Goal: Transaction & Acquisition: Purchase product/service

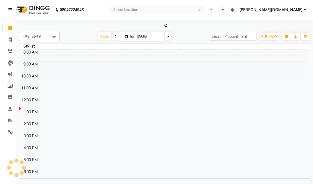
select select "en"
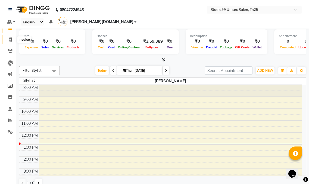
click at [7, 40] on span at bounding box center [10, 40] width 10 height 6
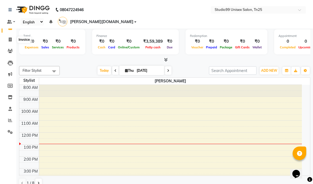
select select "service"
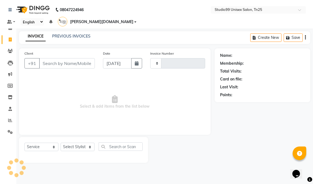
type input "0997"
select select "8331"
click at [46, 58] on input "Client" at bounding box center [67, 63] width 56 height 10
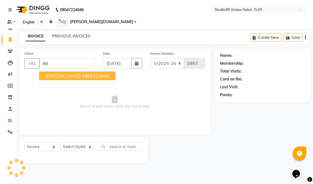
type input "8"
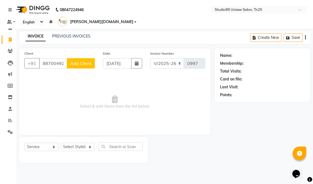
type input "8870049219"
click at [81, 61] on span "Add Client" at bounding box center [80, 63] width 21 height 5
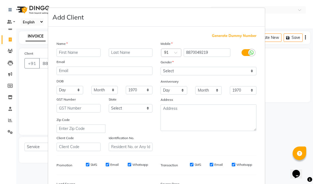
click at [71, 52] on input "text" at bounding box center [78, 52] width 44 height 8
type input "[PERSON_NAME]"
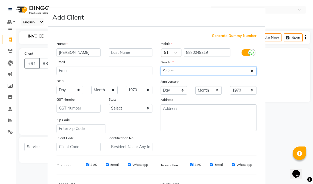
click at [172, 72] on select "Select [DEMOGRAPHIC_DATA] [DEMOGRAPHIC_DATA] Other Prefer Not To Say" at bounding box center [208, 71] width 96 height 8
select select "[DEMOGRAPHIC_DATA]"
click at [160, 67] on select "Select [DEMOGRAPHIC_DATA] [DEMOGRAPHIC_DATA] Other Prefer Not To Say" at bounding box center [208, 71] width 96 height 8
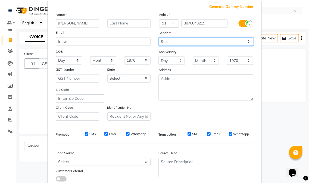
scroll to position [67, 0]
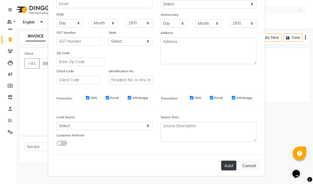
click at [234, 165] on button "Add" at bounding box center [228, 165] width 15 height 10
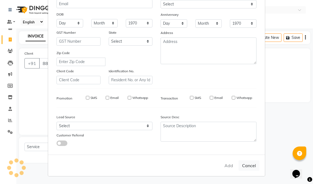
select select
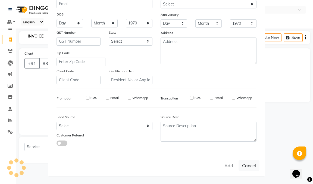
select select
checkbox input "false"
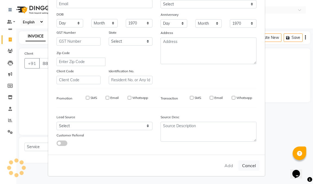
checkbox input "false"
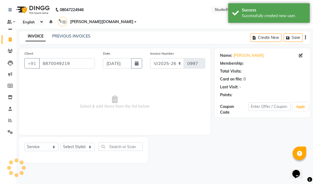
select select "1: Object"
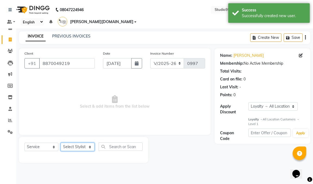
click at [79, 143] on select "Select Stylist gendral [PERSON_NAME] jaya priya kothai TK [DATE] sanjay santhos…" at bounding box center [78, 147] width 34 height 8
select select "82463"
click at [61, 143] on select "Select Stylist gendral [PERSON_NAME] jaya priya kothai TK [DATE] sanjay santhos…" at bounding box center [78, 147] width 34 height 8
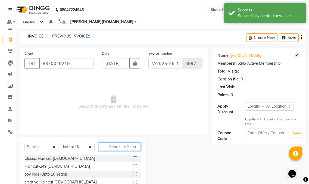
click at [119, 142] on input "text" at bounding box center [120, 146] width 42 height 8
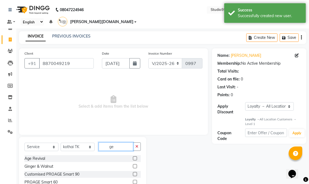
type input "g"
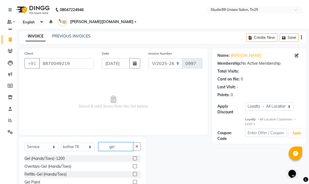
type input "gel"
click at [135, 180] on label at bounding box center [135, 182] width 4 height 4
click at [135, 180] on input "checkbox" at bounding box center [135, 182] width 4 height 4
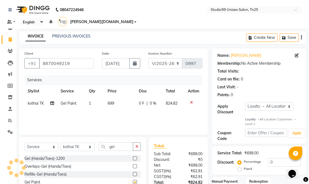
checkbox input "false"
click at [119, 142] on input "gel" at bounding box center [116, 146] width 34 height 8
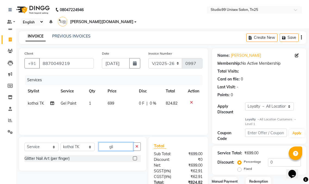
type input "gli"
click at [136, 156] on label at bounding box center [135, 158] width 4 height 4
click at [136, 157] on input "checkbox" at bounding box center [135, 159] width 4 height 4
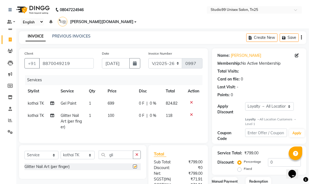
checkbox input "false"
drag, startPoint x: 86, startPoint y: 105, endPoint x: 106, endPoint y: 108, distance: 19.9
click at [106, 109] on tr "kothai TK Glitter Nail Art (per finger) 1 100 0 F | 0 % 118" at bounding box center [113, 121] width 178 height 24
click at [97, 109] on td "1" at bounding box center [95, 121] width 19 height 24
select select "82463"
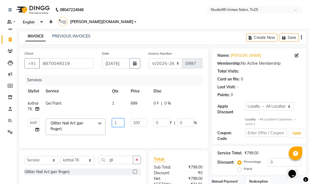
click at [120, 118] on input "1" at bounding box center [118, 122] width 12 height 8
type input "10"
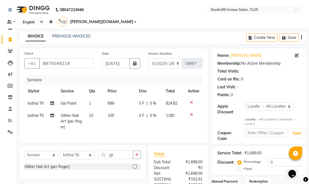
click at [198, 97] on tr "kothai TK Gel Paint 1 699 0 F | 0 % 824.82" at bounding box center [113, 103] width 178 height 12
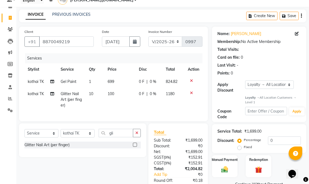
scroll to position [51, 0]
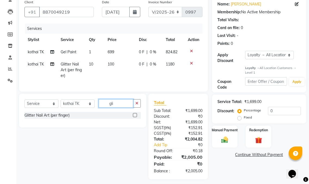
click at [122, 101] on input "gli" at bounding box center [116, 103] width 34 height 8
type input "g"
type input "cro"
click at [133, 113] on label at bounding box center [135, 115] width 4 height 4
click at [133, 113] on input "checkbox" at bounding box center [135, 115] width 4 height 4
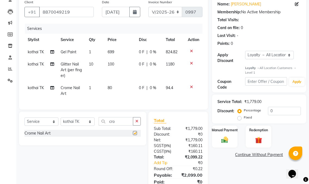
checkbox input "false"
drag, startPoint x: 88, startPoint y: 79, endPoint x: 103, endPoint y: 79, distance: 15.5
click at [103, 82] on td "1" at bounding box center [95, 91] width 19 height 18
select select "82463"
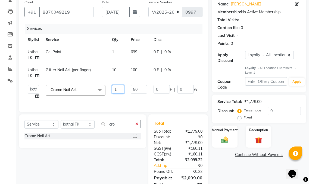
click at [118, 85] on input "1" at bounding box center [118, 89] width 12 height 8
type input "2"
click at [111, 154] on div "Select Service Product Membership Package Voucher Prepaid Gift Card Select Styl…" at bounding box center [80, 157] width 131 height 86
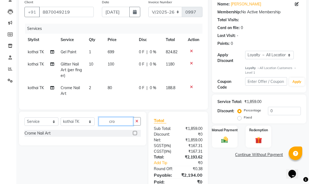
click at [123, 120] on input "cro" at bounding box center [116, 121] width 34 height 8
type input "c"
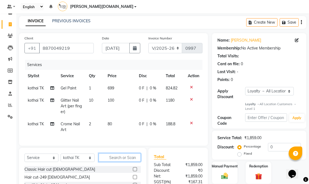
scroll to position [15, 0]
click at [122, 153] on input "text" at bounding box center [120, 157] width 42 height 8
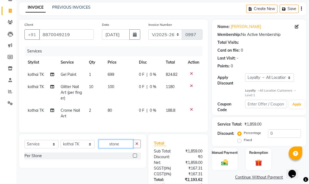
scroll to position [42, 0]
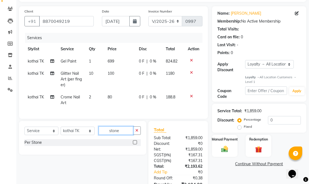
type input "stone"
click at [135, 140] on label at bounding box center [135, 142] width 4 height 4
click at [135, 141] on input "checkbox" at bounding box center [135, 143] width 4 height 4
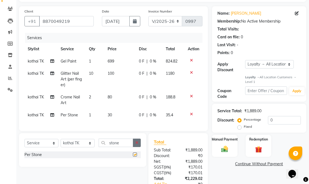
checkbox input "false"
drag, startPoint x: 87, startPoint y: 107, endPoint x: 92, endPoint y: 107, distance: 5.4
click at [92, 109] on td "1" at bounding box center [95, 115] width 19 height 12
select select "82463"
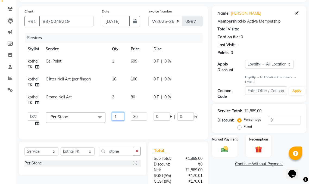
click at [121, 112] on input "1" at bounding box center [118, 116] width 12 height 8
type input "2"
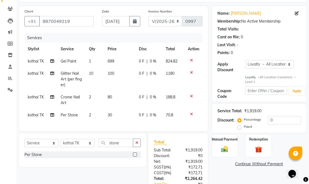
click at [216, 166] on div "Name: Sahana Membership: No Active Membership Total Visits: Card on file: 0 Las…" at bounding box center [261, 112] width 98 height 212
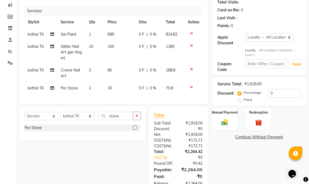
scroll to position [81, 0]
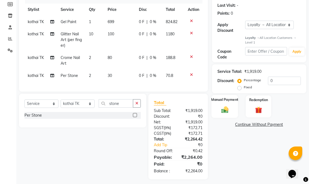
click at [223, 106] on img at bounding box center [224, 110] width 11 height 8
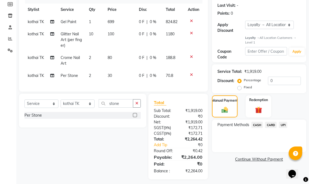
click at [283, 122] on span "UPI" at bounding box center [283, 125] width 8 height 6
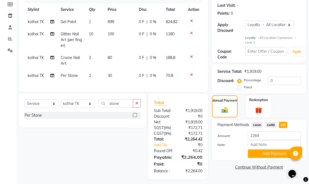
click at [282, 122] on span "UPI" at bounding box center [283, 125] width 8 height 6
click at [276, 149] on button "Add Payment" at bounding box center [274, 153] width 53 height 8
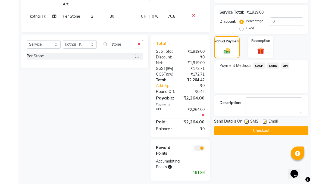
scroll to position [142, 0]
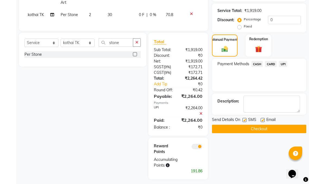
click at [198, 144] on span at bounding box center [196, 146] width 11 height 5
click at [202, 147] on input "checkbox" at bounding box center [202, 147] width 0 height 0
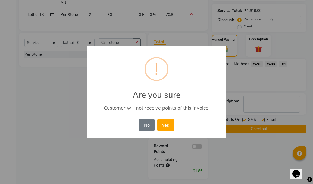
drag, startPoint x: 165, startPoint y: 124, endPoint x: 259, endPoint y: 128, distance: 94.1
click at [168, 124] on button "Yes" at bounding box center [165, 125] width 17 height 12
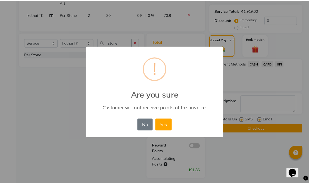
scroll to position [123, 0]
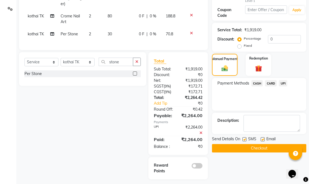
click at [266, 144] on button "Checkout" at bounding box center [259, 148] width 94 height 8
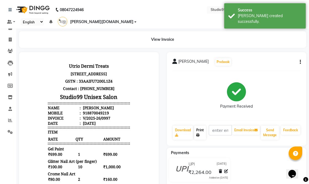
click at [200, 127] on link "Print" at bounding box center [200, 132] width 12 height 14
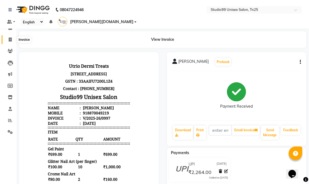
click at [11, 39] on icon at bounding box center [10, 39] width 3 height 4
select select "service"
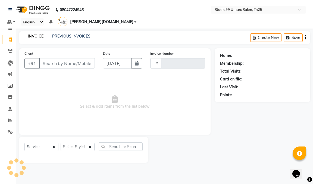
type input "0998"
select select "8331"
click at [55, 58] on input "Client" at bounding box center [67, 63] width 56 height 10
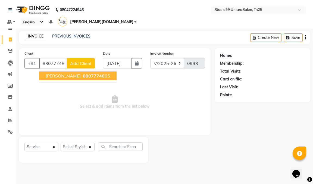
click at [92, 73] on ngb-highlight "88077748 65" at bounding box center [96, 75] width 28 height 5
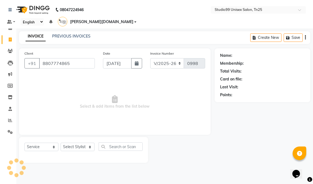
type input "8807774865"
select select "1: Object"
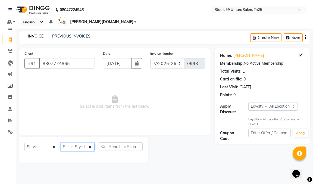
click at [71, 143] on select "Select Stylist gendral [PERSON_NAME] jaya priya kothai TK [DATE] sanjay santhos…" at bounding box center [78, 147] width 34 height 8
click at [61, 143] on select "Select Stylist gendral [PERSON_NAME] jaya priya kothai TK [DATE] sanjay santhos…" at bounding box center [78, 147] width 34 height 8
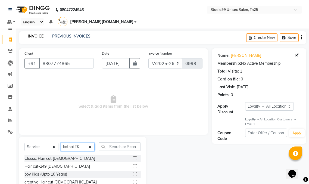
click at [82, 143] on select "Select Stylist gendral [PERSON_NAME] jaya priya kothai TK [DATE] sanjay santhos…" at bounding box center [78, 147] width 34 height 8
select select "80761"
click at [61, 143] on select "Select Stylist gendral [PERSON_NAME] jaya priya kothai TK [DATE] sanjay santhos…" at bounding box center [78, 147] width 34 height 8
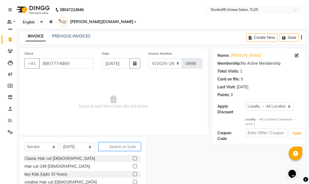
click at [114, 142] on input "text" at bounding box center [120, 146] width 42 height 8
click at [133, 164] on label at bounding box center [135, 166] width 4 height 4
click at [133, 165] on input "checkbox" at bounding box center [135, 167] width 4 height 4
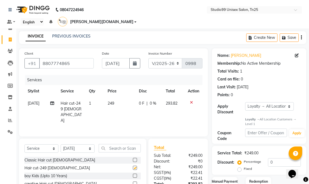
checkbox input "false"
click at [279, 158] on input "0" at bounding box center [284, 162] width 33 height 8
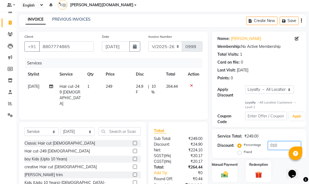
scroll to position [39, 0]
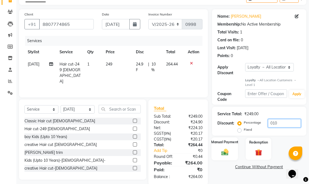
type input "010"
click at [220, 148] on img at bounding box center [224, 152] width 11 height 8
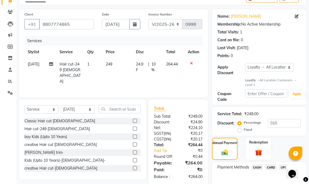
click at [283, 164] on span "UPI" at bounding box center [283, 167] width 8 height 6
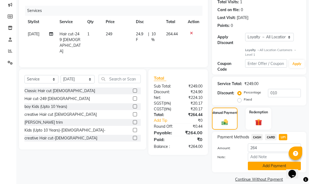
click at [259, 162] on button "Add Payment" at bounding box center [274, 166] width 53 height 8
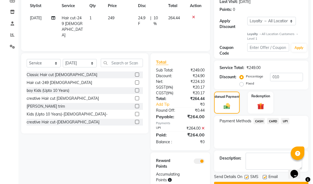
scroll to position [94, 0]
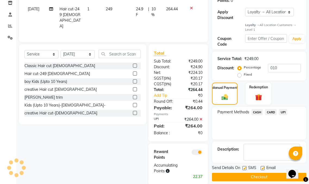
click at [196, 149] on span at bounding box center [196, 151] width 11 height 5
click at [202, 153] on input "checkbox" at bounding box center [202, 153] width 0 height 0
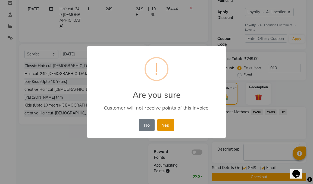
click at [163, 127] on button "Yes" at bounding box center [165, 125] width 17 height 12
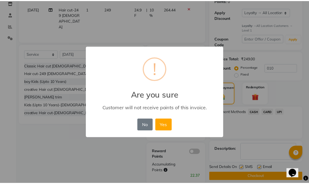
scroll to position [92, 0]
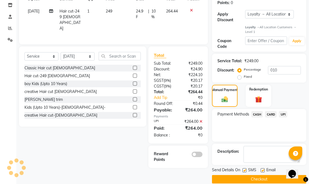
click at [244, 175] on button "Checkout" at bounding box center [259, 179] width 94 height 8
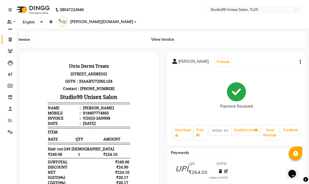
click at [11, 40] on icon at bounding box center [10, 39] width 3 height 4
select select "service"
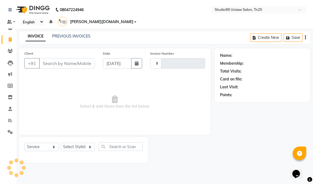
type input "0999"
select select "8331"
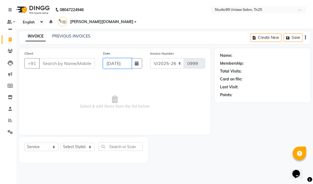
click at [118, 58] on input "[DATE]" at bounding box center [117, 63] width 29 height 10
select select "9"
select select "2025"
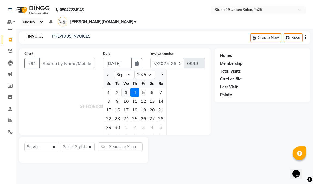
click at [125, 88] on div "3" at bounding box center [126, 92] width 9 height 9
type input "[DATE]"
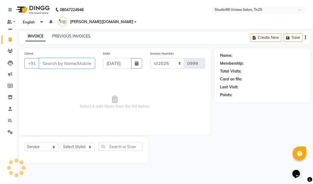
click at [74, 58] on input "Client" at bounding box center [67, 63] width 56 height 10
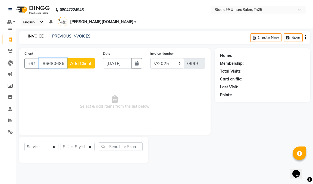
type input "8668068638"
click at [78, 61] on span "Add Client" at bounding box center [80, 63] width 21 height 5
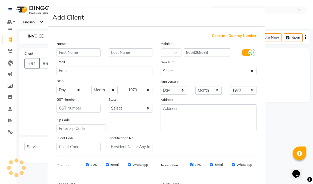
click at [69, 55] on input "text" at bounding box center [78, 52] width 44 height 8
type input "[PERSON_NAME]"
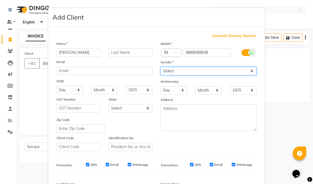
click at [200, 69] on select "Select [DEMOGRAPHIC_DATA] [DEMOGRAPHIC_DATA] Other Prefer Not To Say" at bounding box center [208, 71] width 96 height 8
click at [160, 67] on select "Select [DEMOGRAPHIC_DATA] [DEMOGRAPHIC_DATA] Other Prefer Not To Say" at bounding box center [208, 71] width 96 height 8
click at [192, 70] on select "Select [DEMOGRAPHIC_DATA] [DEMOGRAPHIC_DATA] Other Prefer Not To Say" at bounding box center [208, 71] width 96 height 8
select select "[DEMOGRAPHIC_DATA]"
click at [160, 67] on select "Select [DEMOGRAPHIC_DATA] [DEMOGRAPHIC_DATA] Other Prefer Not To Say" at bounding box center [208, 71] width 96 height 8
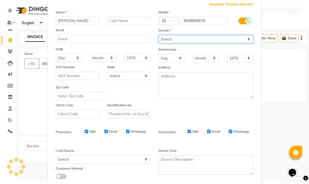
scroll to position [67, 0]
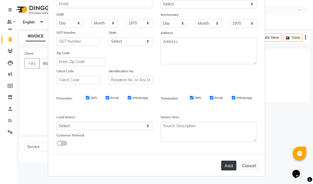
click at [232, 163] on button "Add" at bounding box center [228, 165] width 15 height 10
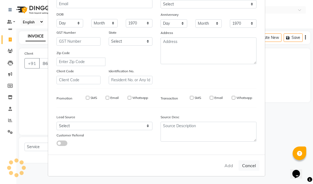
select select
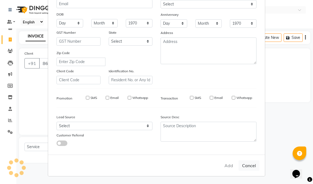
select select
checkbox input "false"
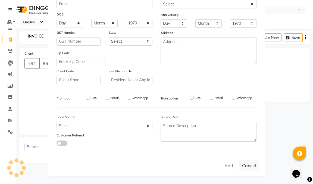
checkbox input "false"
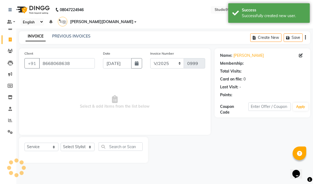
select select "1: Object"
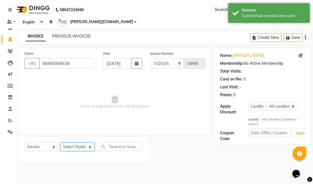
click at [74, 143] on select "Select Stylist gendral [PERSON_NAME] jaya priya kothai TK [DATE] sanjay santhos…" at bounding box center [78, 147] width 34 height 8
select select "80761"
click at [61, 143] on select "Select Stylist gendral [PERSON_NAME] jaya priya kothai TK [DATE] sanjay santhos…" at bounding box center [78, 147] width 34 height 8
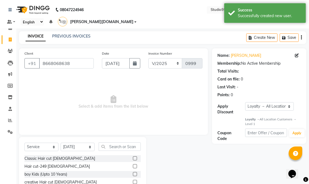
click at [133, 156] on label at bounding box center [135, 158] width 4 height 4
click at [133, 157] on input "checkbox" at bounding box center [135, 159] width 4 height 4
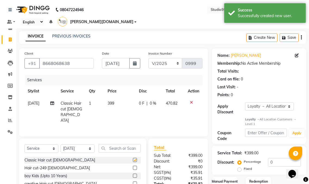
checkbox input "false"
click at [72, 144] on select "Select Stylist gendral [PERSON_NAME] jaya priya kothai TK [DATE] sanjay santhos…" at bounding box center [78, 148] width 34 height 8
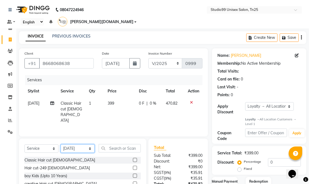
select select "80757"
click at [61, 144] on select "Select Stylist gendral [PERSON_NAME] jaya priya kothai TK [DATE] sanjay santhos…" at bounding box center [78, 148] width 34 height 8
click at [108, 144] on input "text" at bounding box center [120, 148] width 42 height 8
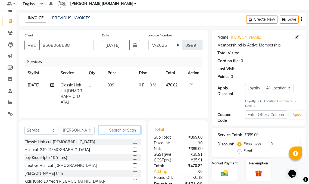
scroll to position [39, 0]
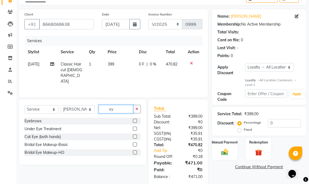
type input "ey"
click at [135, 119] on label at bounding box center [135, 121] width 4 height 4
click at [135, 119] on input "checkbox" at bounding box center [135, 121] width 4 height 4
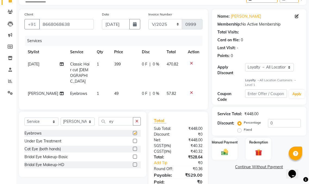
checkbox input "false"
click at [276, 119] on input "0" at bounding box center [284, 123] width 33 height 8
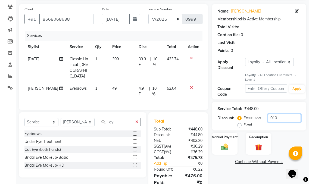
scroll to position [46, 0]
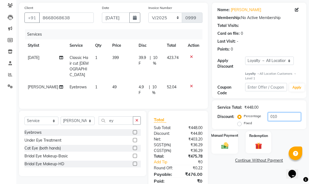
type input "010"
click at [225, 131] on div "Manual Payment" at bounding box center [224, 142] width 27 height 23
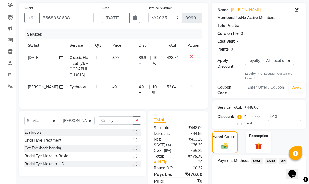
click at [283, 157] on span "UPI" at bounding box center [283, 160] width 8 height 6
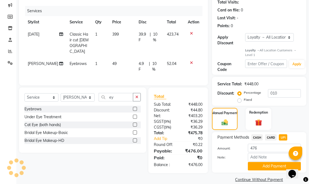
scroll to position [69, 0]
click at [256, 162] on button "Add Payment" at bounding box center [274, 166] width 53 height 8
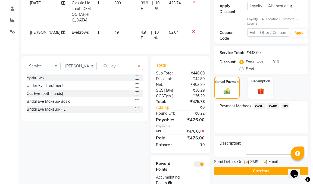
scroll to position [101, 0]
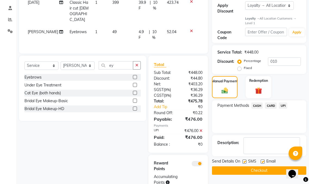
click at [199, 161] on span at bounding box center [196, 163] width 11 height 5
click at [202, 164] on input "checkbox" at bounding box center [202, 164] width 0 height 0
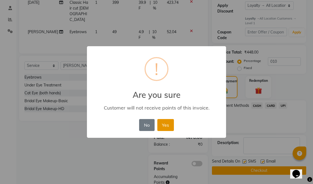
click at [171, 125] on button "Yes" at bounding box center [165, 125] width 17 height 12
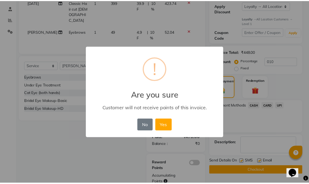
scroll to position [92, 0]
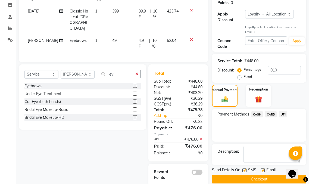
click at [273, 175] on button "Checkout" at bounding box center [259, 179] width 94 height 8
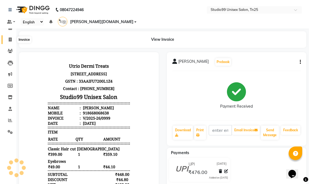
click at [11, 39] on icon at bounding box center [10, 39] width 3 height 4
select select "service"
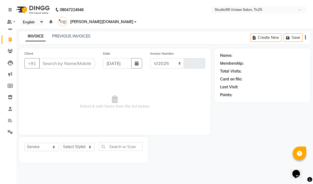
select select "8331"
type input "1000"
click at [114, 58] on input "[DATE]" at bounding box center [117, 63] width 29 height 10
select select "9"
select select "2025"
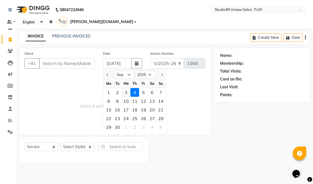
click at [127, 88] on div "3" at bounding box center [126, 92] width 9 height 9
type input "[DATE]"
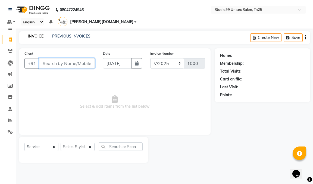
click at [68, 58] on input "Client" at bounding box center [67, 63] width 56 height 10
type input "6383203866"
click at [83, 61] on span "Add Client" at bounding box center [80, 63] width 21 height 5
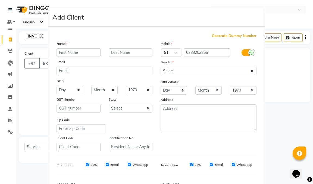
click at [58, 51] on input "text" at bounding box center [78, 52] width 44 height 8
type input "Jabin"
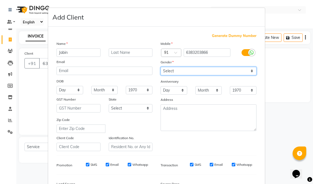
click at [186, 73] on select "Select [DEMOGRAPHIC_DATA] [DEMOGRAPHIC_DATA] Other Prefer Not To Say" at bounding box center [208, 71] width 96 height 8
select select "[DEMOGRAPHIC_DATA]"
click at [160, 67] on select "Select [DEMOGRAPHIC_DATA] [DEMOGRAPHIC_DATA] Other Prefer Not To Say" at bounding box center [208, 71] width 96 height 8
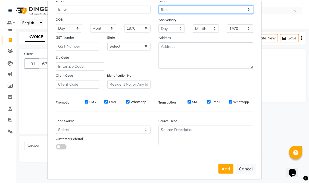
scroll to position [67, 0]
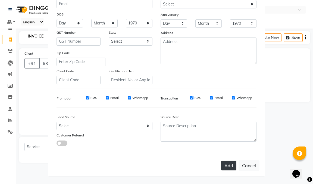
click at [227, 161] on button "Add" at bounding box center [228, 165] width 15 height 10
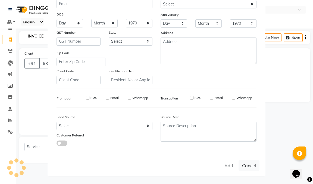
select select
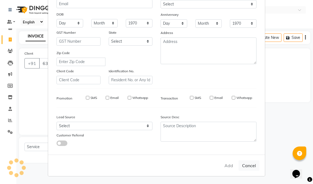
select select
checkbox input "false"
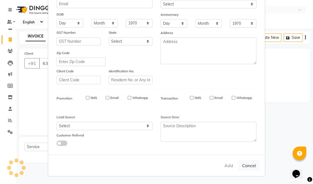
checkbox input "false"
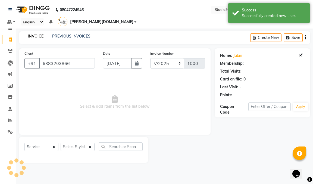
select select "1: Object"
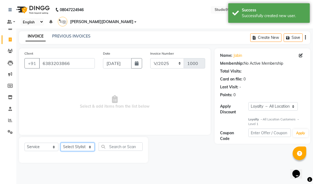
click at [75, 143] on select "Select Stylist gendral [PERSON_NAME] jaya priya kothai TK [DATE] sanjay santhos…" at bounding box center [78, 147] width 34 height 8
select select "80757"
click at [61, 143] on select "Select Stylist gendral [PERSON_NAME] jaya priya kothai TK [DATE] sanjay santhos…" at bounding box center [78, 147] width 34 height 8
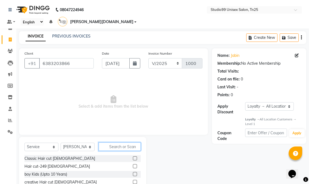
click at [116, 142] on input "text" at bounding box center [120, 146] width 42 height 8
type input "cre"
click at [134, 164] on label at bounding box center [135, 166] width 4 height 4
click at [134, 165] on input "checkbox" at bounding box center [135, 167] width 4 height 4
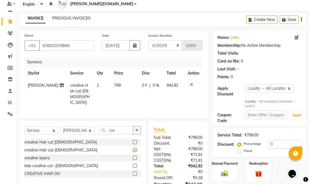
checkbox input "false"
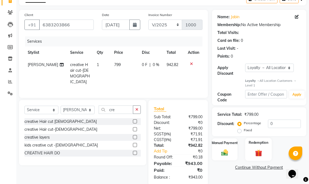
scroll to position [39, 0]
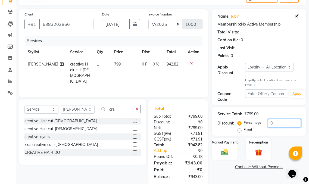
click at [280, 119] on input "0" at bounding box center [284, 123] width 33 height 8
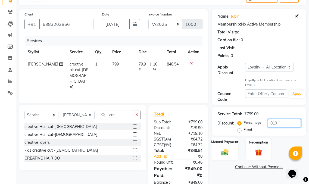
type input "010"
click at [218, 139] on div "Manual Payment" at bounding box center [224, 148] width 27 height 23
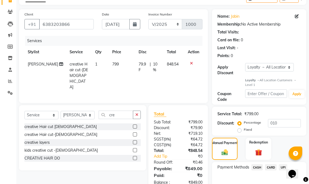
click at [282, 164] on span "UPI" at bounding box center [283, 167] width 8 height 6
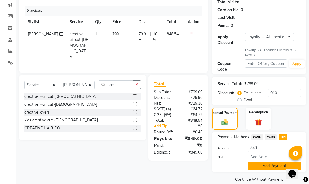
click at [269, 162] on button "Add Payment" at bounding box center [274, 166] width 53 height 8
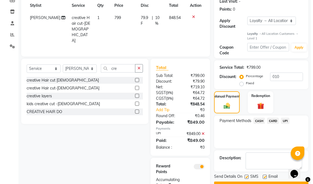
scroll to position [94, 0]
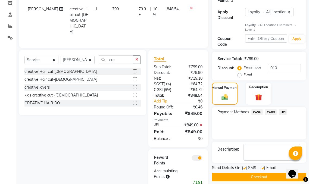
click at [198, 155] on span at bounding box center [196, 157] width 11 height 5
click at [202, 159] on input "checkbox" at bounding box center [202, 159] width 0 height 0
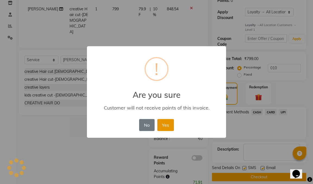
click at [168, 125] on button "Yes" at bounding box center [165, 125] width 17 height 12
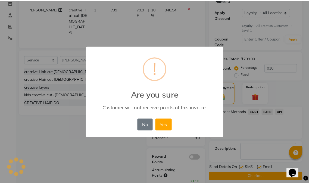
scroll to position [92, 0]
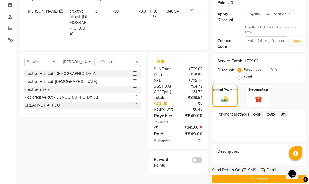
click at [247, 175] on button "Checkout" at bounding box center [259, 179] width 94 height 8
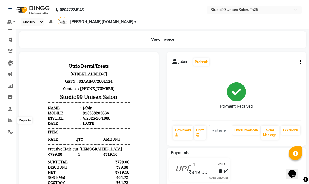
click at [8, 119] on span at bounding box center [10, 120] width 10 height 6
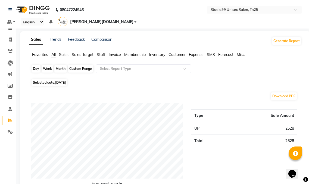
click at [36, 65] on div "Day" at bounding box center [35, 69] width 9 height 8
select select "9"
select select "2025"
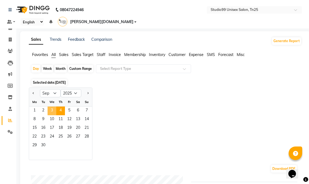
click at [51, 106] on span "3" at bounding box center [52, 110] width 9 height 9
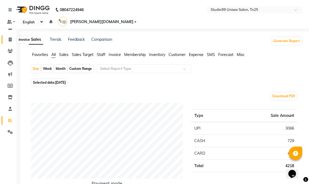
drag, startPoint x: 13, startPoint y: 38, endPoint x: 10, endPoint y: 34, distance: 5.6
click at [13, 38] on span at bounding box center [10, 40] width 10 height 6
select select "service"
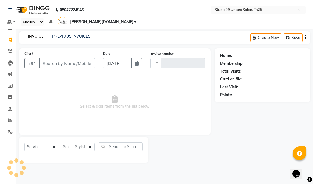
type input "1001"
select select "8331"
click at [9, 29] on icon at bounding box center [10, 28] width 4 height 4
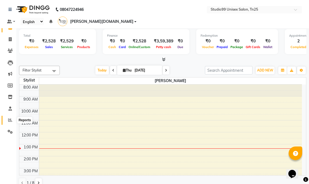
click at [12, 120] on icon at bounding box center [10, 120] width 4 height 4
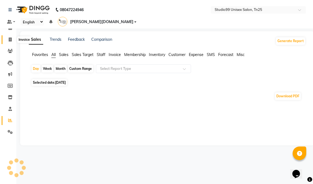
click at [10, 40] on icon at bounding box center [10, 39] width 3 height 4
select select "service"
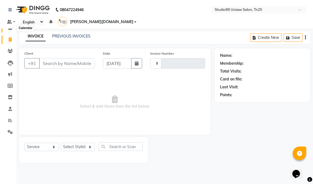
type input "1001"
select select "8331"
click at [11, 26] on icon at bounding box center [10, 28] width 4 height 4
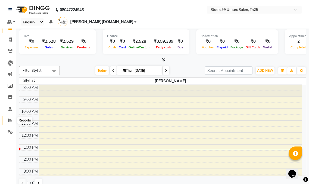
click at [9, 119] on icon at bounding box center [10, 120] width 4 height 4
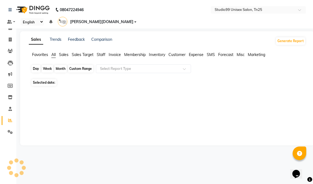
click at [37, 65] on div "Day" at bounding box center [35, 69] width 9 height 8
select select "9"
select select "2025"
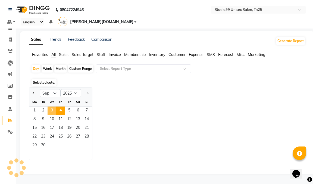
click at [55, 106] on span "3" at bounding box center [52, 110] width 9 height 9
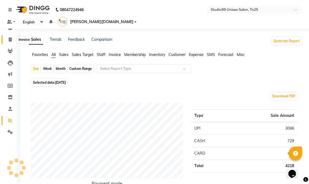
click at [12, 41] on span at bounding box center [10, 40] width 10 height 6
select select "service"
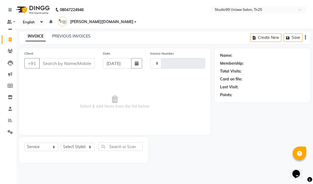
type input "1001"
select select "8331"
click at [66, 34] on link "PREVIOUS INVOICES" at bounding box center [71, 36] width 38 height 5
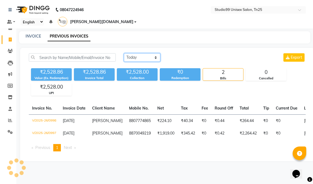
click at [138, 53] on select "[DATE] [DATE] Custom Range" at bounding box center [142, 57] width 36 height 8
select select "[DATE]"
click at [124, 53] on select "[DATE] [DATE] Custom Range" at bounding box center [142, 57] width 36 height 8
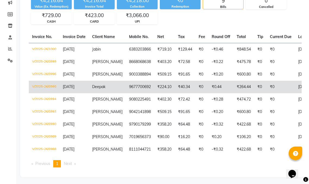
scroll to position [75, 0]
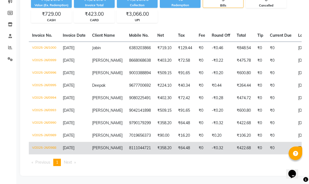
click at [126, 143] on td "8111044721" at bounding box center [140, 148] width 28 height 12
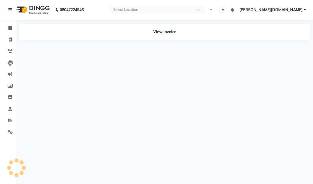
select select "en"
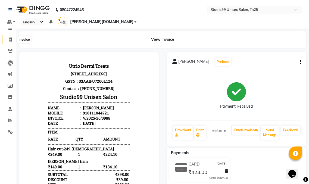
click at [10, 38] on icon at bounding box center [10, 39] width 3 height 4
select select "service"
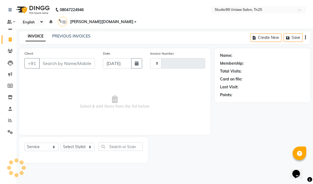
type input "1001"
select select "8331"
click at [10, 29] on icon at bounding box center [10, 28] width 4 height 4
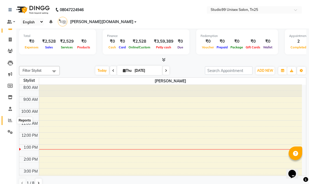
click at [9, 119] on icon at bounding box center [10, 120] width 4 height 4
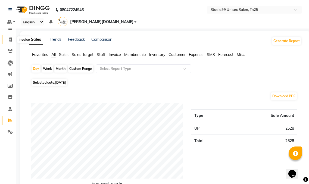
click at [12, 40] on span at bounding box center [10, 40] width 10 height 6
select select "service"
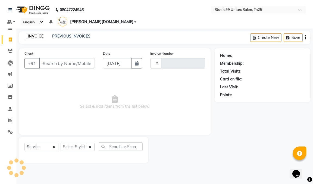
type input "1001"
select select "8331"
click at [78, 34] on link "PREVIOUS INVOICES" at bounding box center [71, 36] width 38 height 5
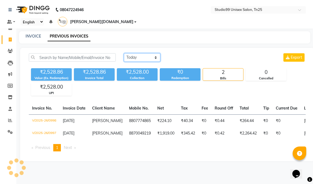
click at [127, 53] on select "[DATE] [DATE] Custom Range" at bounding box center [142, 57] width 36 height 8
select select "[DATE]"
click at [124, 53] on select "[DATE] [DATE] Custom Range" at bounding box center [142, 57] width 36 height 8
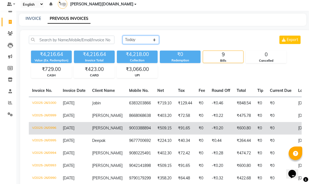
scroll to position [27, 0]
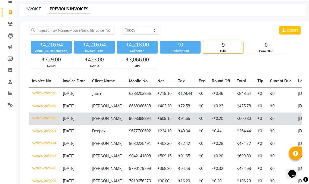
click at [168, 112] on td "₹509.15" at bounding box center [164, 118] width 21 height 12
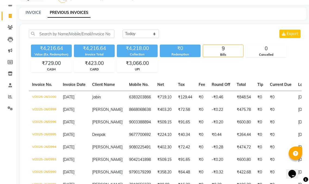
scroll to position [0, 0]
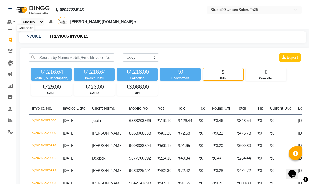
click at [10, 27] on icon at bounding box center [10, 28] width 4 height 4
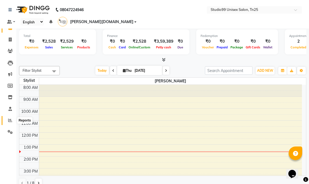
click at [12, 120] on icon at bounding box center [10, 120] width 4 height 4
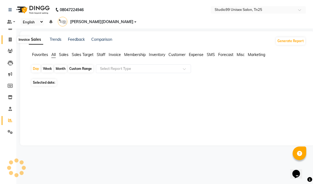
click at [10, 39] on icon at bounding box center [10, 39] width 3 height 4
select select "service"
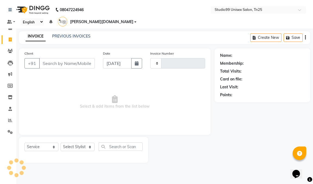
type input "1001"
select select "8331"
click at [71, 34] on link "PREVIOUS INVOICES" at bounding box center [71, 36] width 38 height 5
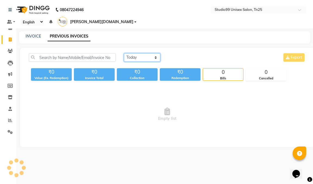
click at [149, 53] on select "[DATE] [DATE] Custom Range" at bounding box center [142, 57] width 36 height 8
select select "[DATE]"
click at [124, 53] on select "[DATE] [DATE] Custom Range" at bounding box center [142, 57] width 36 height 8
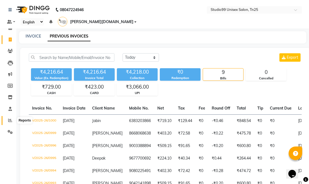
click at [8, 120] on span at bounding box center [10, 120] width 10 height 6
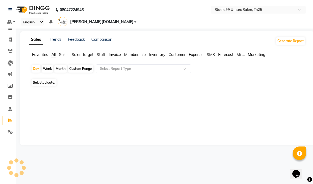
click at [49, 65] on div "Week" at bounding box center [48, 69] width 12 height 8
select select "9"
select select "2025"
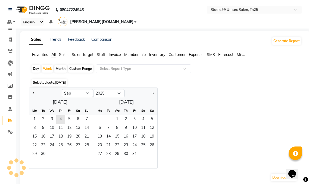
click at [194, 87] on div "Jan Feb Mar Apr May Jun [DATE] Aug Sep Oct Nov [DATE] 2016 2017 2018 2019 2020 …" at bounding box center [165, 127] width 273 height 81
click at [36, 65] on div "Day" at bounding box center [35, 69] width 9 height 8
select select "9"
select select "2025"
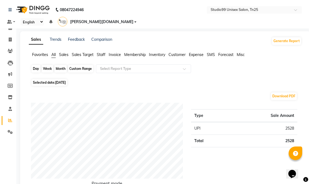
click at [38, 65] on div "Day" at bounding box center [35, 69] width 9 height 8
select select "9"
select select "2025"
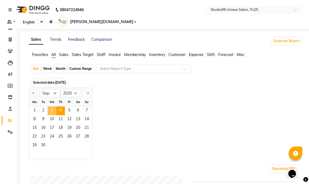
click at [54, 106] on span "3" at bounding box center [52, 110] width 9 height 9
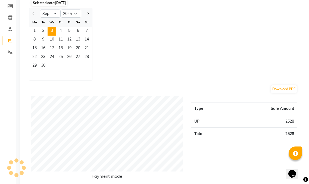
scroll to position [27, 0]
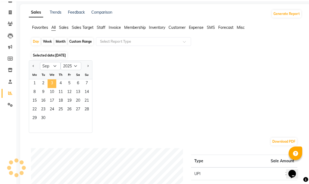
click at [49, 79] on span "3" at bounding box center [52, 83] width 9 height 9
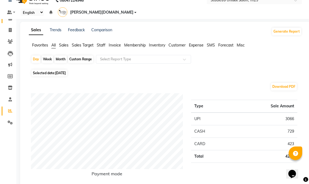
scroll to position [0, 0]
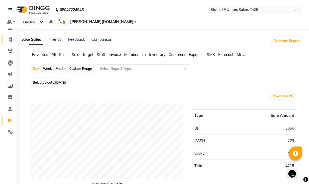
click at [11, 41] on span at bounding box center [10, 40] width 10 height 6
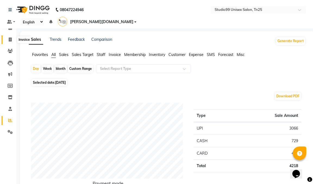
select select "service"
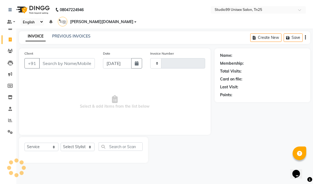
type input "1001"
select select "8331"
click at [86, 58] on input "Client" at bounding box center [67, 63] width 56 height 10
click at [59, 58] on input "Client" at bounding box center [67, 63] width 56 height 10
click at [64, 58] on input "Client" at bounding box center [67, 63] width 56 height 10
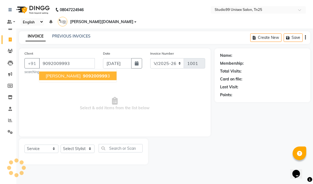
type input "9092009993"
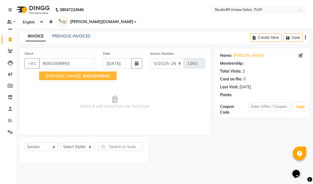
select select "1: Object"
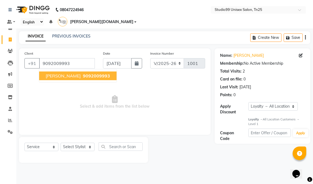
click at [57, 73] on span "[PERSON_NAME]" at bounding box center [63, 75] width 35 height 5
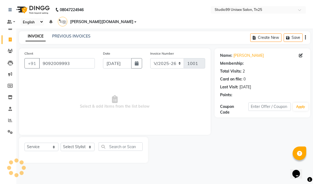
select select "1: Object"
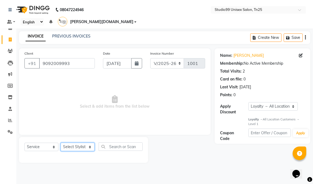
click at [76, 143] on select "Select Stylist gendral [PERSON_NAME] jaya priya kothai TK [DATE] sanjay santhos…" at bounding box center [78, 147] width 34 height 8
select select "80755"
click at [61, 143] on select "Select Stylist gendral [PERSON_NAME] jaya priya kothai TK [DATE] sanjay santhos…" at bounding box center [78, 147] width 34 height 8
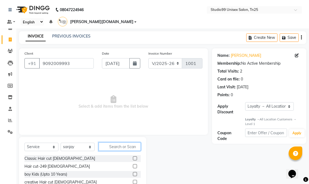
click at [112, 142] on input "text" at bounding box center [120, 146] width 42 height 8
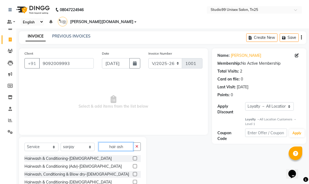
type input "hair ash"
click at [134, 156] on label at bounding box center [135, 158] width 4 height 4
click at [134, 157] on input "checkbox" at bounding box center [135, 159] width 4 height 4
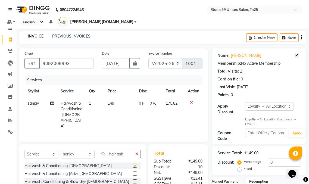
checkbox input "false"
click at [126, 150] on input "hair ash" at bounding box center [116, 154] width 34 height 8
type input "h"
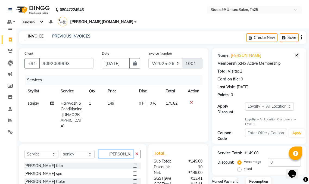
type input "[PERSON_NAME]"
click at [136, 163] on label at bounding box center [135, 165] width 4 height 4
click at [136, 164] on input "checkbox" at bounding box center [135, 166] width 4 height 4
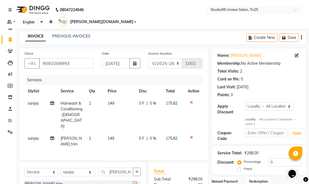
checkbox input "false"
click at [275, 158] on input "0" at bounding box center [284, 162] width 33 height 8
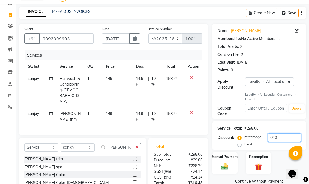
scroll to position [57, 0]
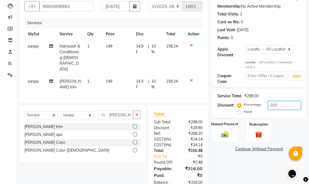
type input "010"
click at [229, 130] on img at bounding box center [224, 134] width 11 height 8
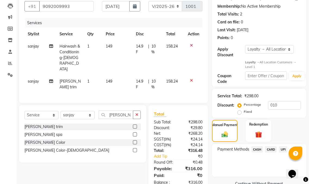
click at [259, 146] on span "CASH" at bounding box center [257, 149] width 12 height 6
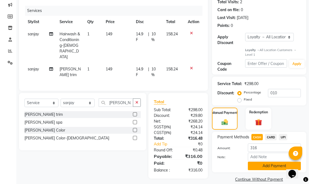
click at [260, 162] on button "Add Payment" at bounding box center [274, 166] width 53 height 8
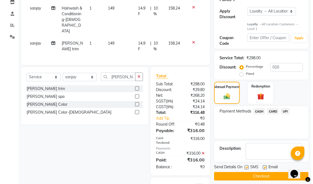
scroll to position [123, 0]
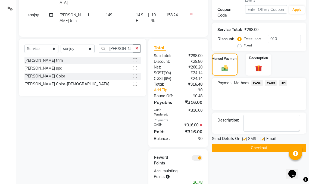
click at [196, 155] on span at bounding box center [196, 157] width 11 height 5
click at [202, 159] on input "checkbox" at bounding box center [202, 159] width 0 height 0
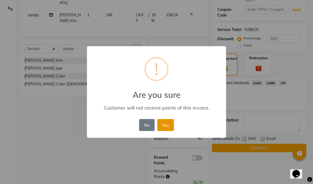
click at [169, 128] on button "Yes" at bounding box center [165, 125] width 17 height 12
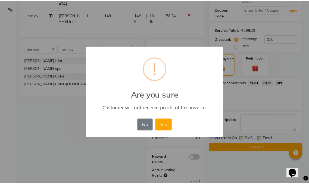
scroll to position [104, 0]
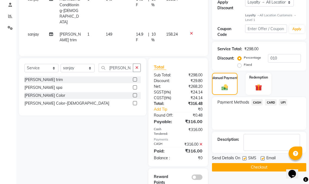
click at [242, 156] on div at bounding box center [244, 159] width 4 height 6
click at [243, 163] on button "Checkout" at bounding box center [259, 167] width 94 height 8
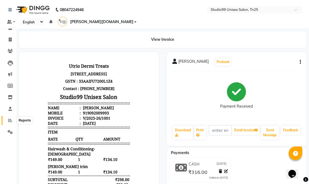
click at [11, 119] on icon at bounding box center [10, 120] width 4 height 4
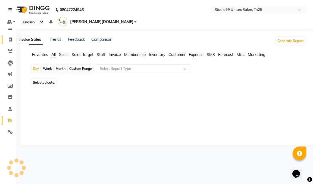
click at [11, 40] on icon at bounding box center [10, 39] width 3 height 4
select select "service"
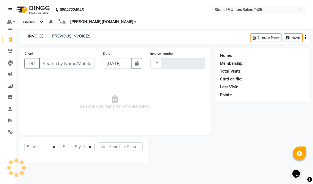
click at [55, 58] on input "Client" at bounding box center [67, 63] width 56 height 10
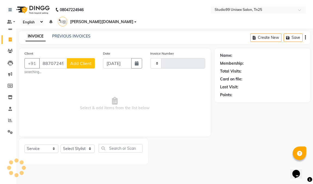
type input "8870724505"
click at [91, 61] on span "Add Client" at bounding box center [80, 63] width 21 height 5
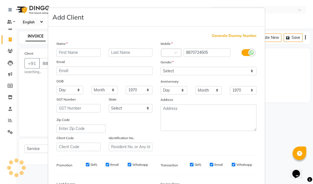
click at [71, 54] on input "text" at bounding box center [78, 52] width 44 height 8
select select "8331"
type input "1002"
type input "uma"
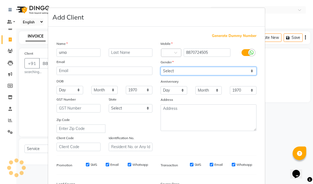
click at [182, 72] on select "Select [DEMOGRAPHIC_DATA] [DEMOGRAPHIC_DATA] Other Prefer Not To Say" at bounding box center [208, 71] width 96 height 8
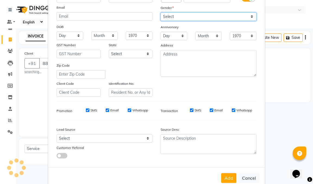
scroll to position [27, 0]
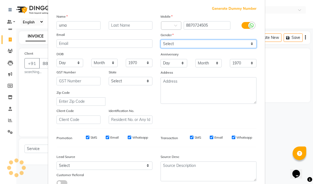
click at [182, 45] on select "Select [DEMOGRAPHIC_DATA] [DEMOGRAPHIC_DATA] Other Prefer Not To Say" at bounding box center [208, 44] width 96 height 8
select select "[DEMOGRAPHIC_DATA]"
click at [160, 40] on select "Select [DEMOGRAPHIC_DATA] [DEMOGRAPHIC_DATA] Other Prefer Not To Say" at bounding box center [208, 44] width 96 height 8
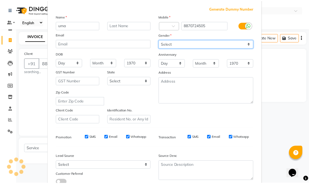
scroll to position [67, 0]
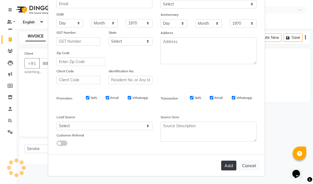
click at [225, 160] on button "Add" at bounding box center [228, 165] width 15 height 10
click at [243, 166] on button "Cancel" at bounding box center [248, 165] width 21 height 10
select select
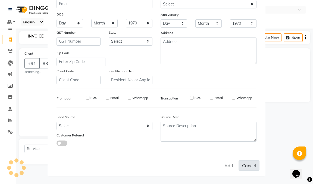
select select
checkbox input "false"
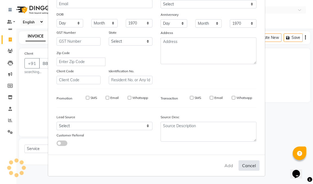
checkbox input "false"
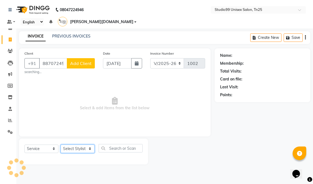
click at [72, 144] on select "Select Stylist" at bounding box center [78, 148] width 34 height 8
click at [79, 144] on select "Select Stylist" at bounding box center [78, 148] width 34 height 8
click at [81, 144] on select "Select Stylist" at bounding box center [78, 148] width 34 height 8
click at [61, 144] on select "Select Stylist" at bounding box center [78, 148] width 34 height 8
drag, startPoint x: 92, startPoint y: 99, endPoint x: 87, endPoint y: 132, distance: 33.4
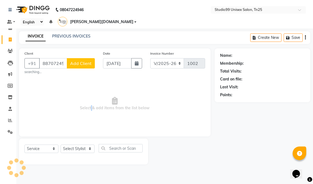
click at [92, 100] on span "Select & add items from the list below" at bounding box center [114, 104] width 181 height 54
click at [84, 138] on div "Select Service Product Membership Package Voucher Prepaid Gift Card Select Styl…" at bounding box center [83, 151] width 129 height 26
click at [85, 144] on select "Select Stylist" at bounding box center [78, 148] width 34 height 8
click at [87, 138] on div "Select Service Product Membership Package Voucher Prepaid Gift Card Select Styl…" at bounding box center [83, 151] width 129 height 26
click at [82, 144] on select "Select Stylist" at bounding box center [78, 148] width 34 height 8
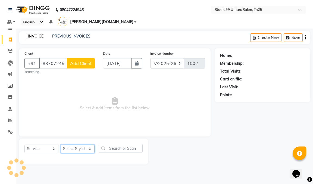
click at [61, 144] on select "Select Stylist" at bounding box center [78, 148] width 34 height 8
click at [34, 83] on span "Select & add items from the list below" at bounding box center [114, 104] width 181 height 54
click at [10, 27] on icon at bounding box center [10, 28] width 4 height 4
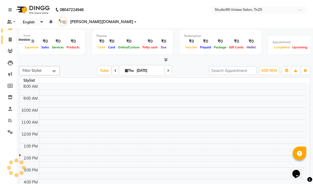
click at [11, 39] on icon at bounding box center [10, 39] width 3 height 4
select select "service"
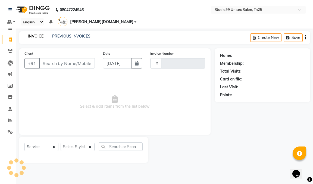
click at [62, 58] on input "Client" at bounding box center [67, 63] width 56 height 10
type input "8870"
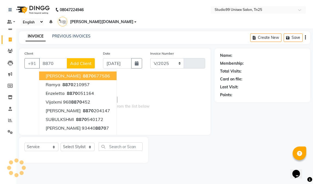
select select "8331"
type input "1002"
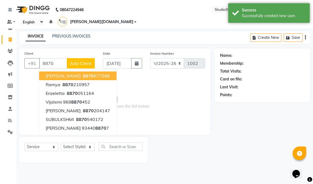
click at [59, 58] on input "8870" at bounding box center [53, 63] width 28 height 10
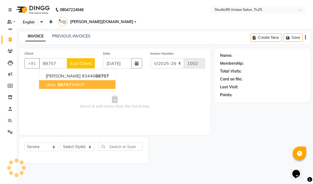
click at [56, 80] on button "uma 88707 24505" at bounding box center [77, 84] width 76 height 9
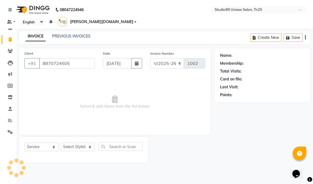
type input "8870724505"
click at [70, 143] on select "Select Stylist gendral [PERSON_NAME] jaya priya kothai TK [DATE] sanjay santhos…" at bounding box center [78, 147] width 34 height 8
select select "80761"
click at [61, 143] on select "Select Stylist gendral [PERSON_NAME] jaya priya kothai TK [DATE] sanjay santhos…" at bounding box center [78, 147] width 34 height 8
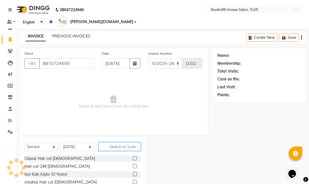
click at [114, 142] on input "text" at bounding box center [120, 146] width 42 height 8
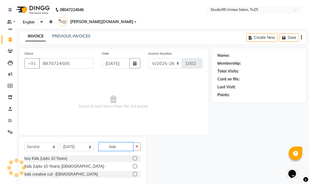
type input "kids"
click at [135, 156] on label at bounding box center [135, 158] width 4 height 4
click at [135, 157] on input "checkbox" at bounding box center [135, 159] width 4 height 4
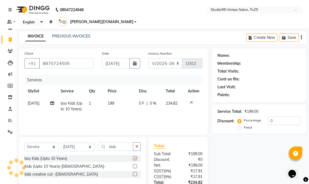
checkbox input "false"
click at [274, 116] on input "0" at bounding box center [284, 120] width 33 height 8
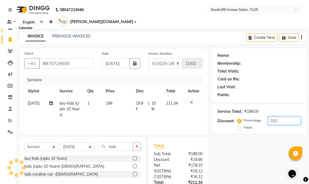
type input "010"
click at [10, 27] on icon at bounding box center [10, 28] width 4 height 4
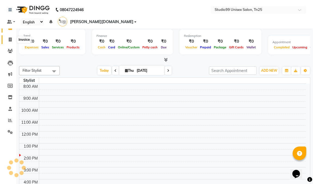
click at [12, 40] on span at bounding box center [10, 40] width 10 height 6
select select "service"
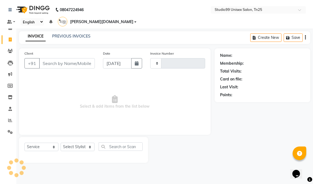
click at [54, 58] on input "Client" at bounding box center [67, 63] width 56 height 10
type input "8870724"
type input "1002"
select select "8331"
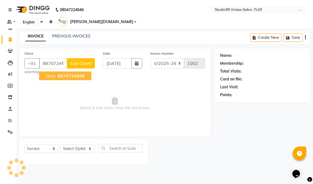
type input "8870724505"
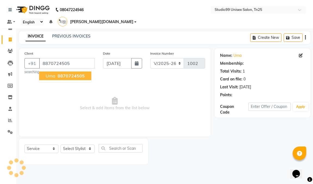
select select "1: Object"
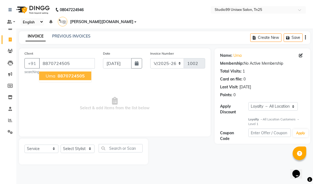
click at [57, 71] on button "uma 8870724505" at bounding box center [65, 75] width 52 height 9
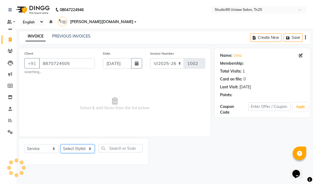
click at [76, 144] on select "Select Stylist gendral [PERSON_NAME] jaya priya kothai TK [DATE] sanjay santhos…" at bounding box center [78, 148] width 34 height 8
select select "80761"
click at [61, 144] on select "Select Stylist gendral [PERSON_NAME] jaya priya kothai TK [DATE] sanjay santhos…" at bounding box center [78, 148] width 34 height 8
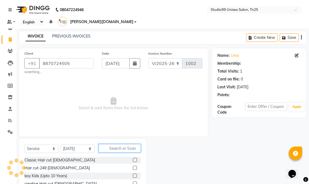
click at [113, 144] on input "text" at bounding box center [120, 148] width 42 height 8
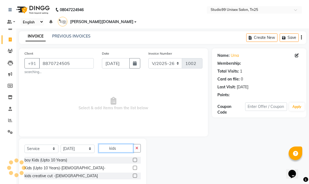
type input "kids"
click at [135, 158] on label at bounding box center [135, 160] width 4 height 4
click at [135, 158] on input "checkbox" at bounding box center [135, 160] width 4 height 4
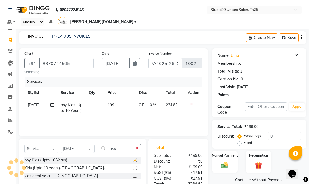
checkbox input "false"
click at [280, 132] on input "0" at bounding box center [284, 136] width 33 height 8
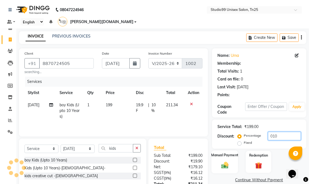
type input "010"
click at [227, 161] on img at bounding box center [224, 165] width 11 height 8
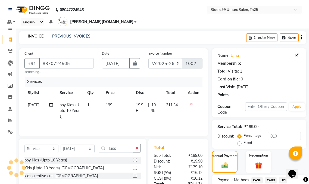
click at [284, 177] on span "UPI" at bounding box center [283, 180] width 8 height 6
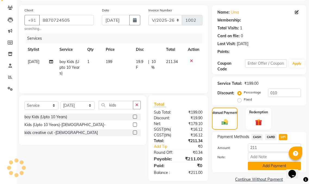
click at [262, 162] on button "Add Payment" at bounding box center [274, 166] width 53 height 8
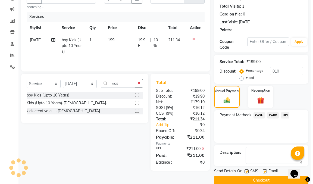
scroll to position [66, 0]
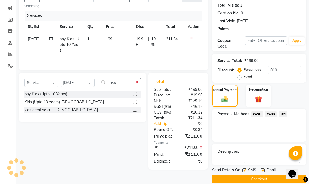
click at [229, 175] on button "Checkout" at bounding box center [259, 179] width 94 height 8
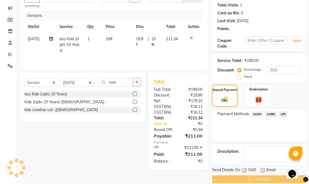
select select "1: Object"
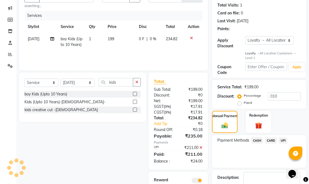
type input "0"
click at [200, 178] on span at bounding box center [196, 180] width 11 height 5
click at [202, 181] on input "checkbox" at bounding box center [202, 181] width 0 height 0
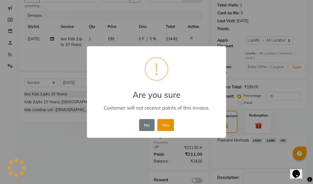
click at [169, 125] on button "Yes" at bounding box center [165, 125] width 17 height 12
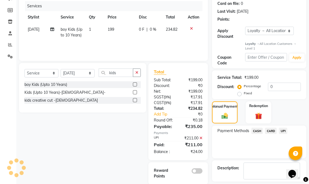
scroll to position [92, 0]
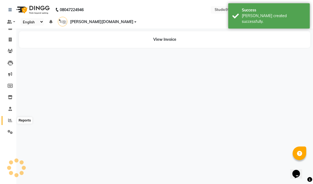
click at [11, 120] on icon at bounding box center [10, 120] width 4 height 4
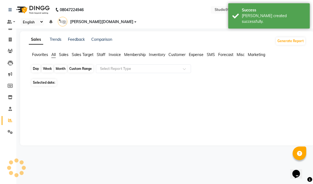
click at [39, 65] on div "Day" at bounding box center [35, 69] width 9 height 8
select select "9"
select select "2025"
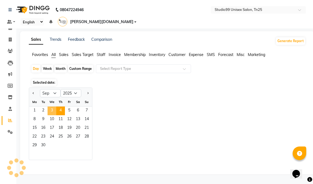
click at [53, 106] on span "3" at bounding box center [52, 110] width 9 height 9
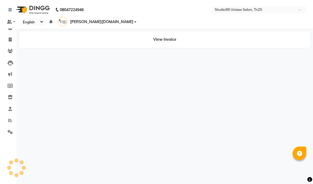
select select "en"
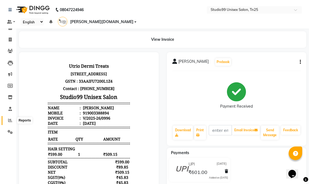
click at [10, 122] on icon at bounding box center [10, 120] width 4 height 4
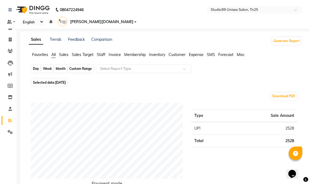
click at [37, 65] on div "Day" at bounding box center [35, 69] width 9 height 8
select select "9"
select select "2025"
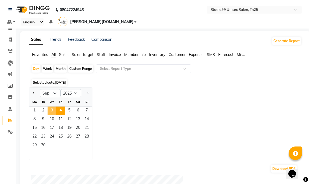
click at [54, 106] on span "3" at bounding box center [52, 110] width 9 height 9
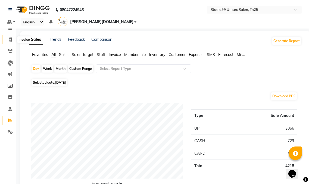
click at [11, 40] on icon at bounding box center [10, 39] width 3 height 4
select select "service"
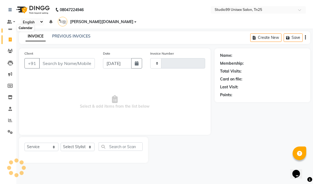
click at [9, 28] on icon at bounding box center [10, 28] width 4 height 4
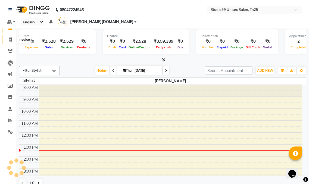
click at [8, 39] on span at bounding box center [10, 40] width 10 height 6
select select "service"
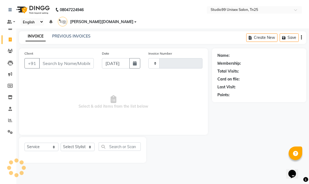
type input "1001"
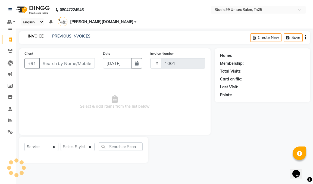
select select "8331"
click at [71, 58] on input "Client" at bounding box center [67, 63] width 56 height 10
click at [81, 34] on link "PREVIOUS INVOICES" at bounding box center [71, 36] width 38 height 5
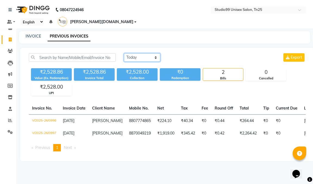
click at [148, 53] on select "[DATE] [DATE] Custom Range" at bounding box center [142, 57] width 36 height 8
click at [194, 38] on main "INVOICE PREVIOUS INVOICES Today Yesterday Custom Range Export ₹2,528.86 Value (…" at bounding box center [164, 100] width 297 height 138
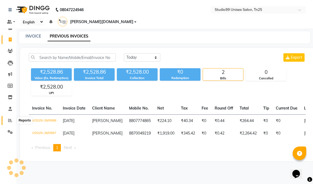
click at [9, 119] on icon at bounding box center [10, 120] width 4 height 4
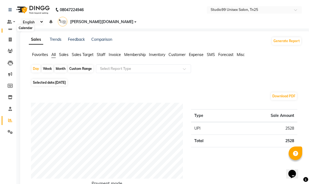
click at [11, 26] on icon at bounding box center [10, 28] width 4 height 4
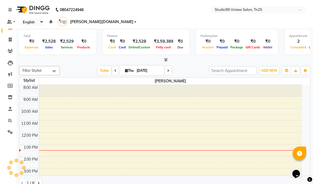
scroll to position [54, 0]
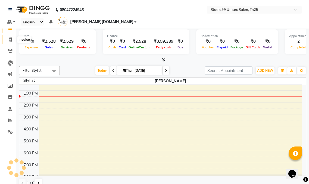
click at [10, 39] on icon at bounding box center [10, 39] width 3 height 4
select select "service"
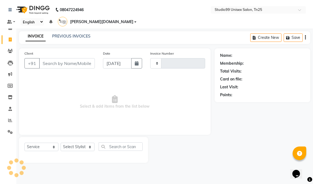
type input "1001"
select select "8331"
click at [242, 105] on div "Name: Membership: Total Visits: Card on file: Last Visit: Points:" at bounding box center [265, 105] width 100 height 114
select select "8331"
select select "service"
